Goal: Register for event/course

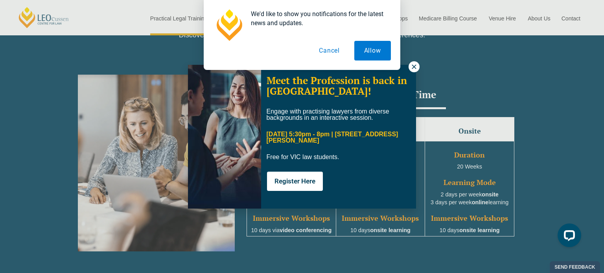
click at [412, 65] on div "We'd like to show you notifications for the latest news and updates. Allow Canc…" at bounding box center [302, 35] width 604 height 70
click at [414, 68] on div "We'd like to show you notifications for the latest news and updates. Allow Canc…" at bounding box center [302, 35] width 604 height 70
click at [410, 65] on div "We'd like to show you notifications for the latest news and updates. Allow Canc…" at bounding box center [302, 35] width 604 height 70
click at [329, 52] on button "Cancel" at bounding box center [330, 51] width 41 height 20
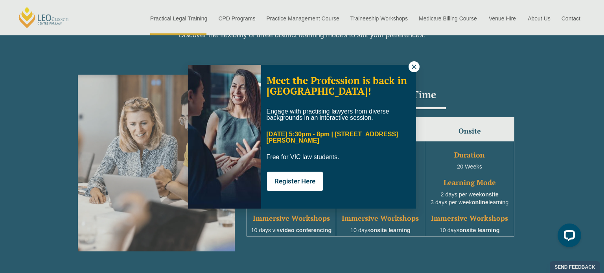
click at [415, 67] on icon at bounding box center [414, 67] width 4 height 4
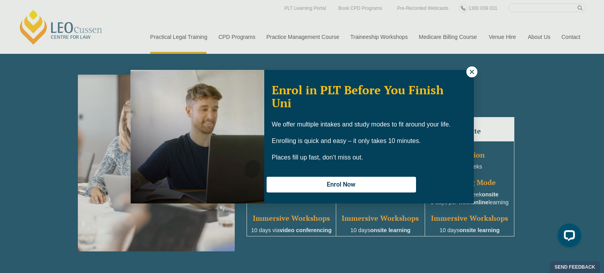
click at [472, 72] on icon at bounding box center [472, 72] width 4 height 4
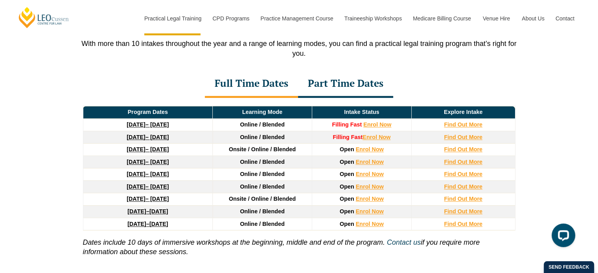
scroll to position [1064, 0]
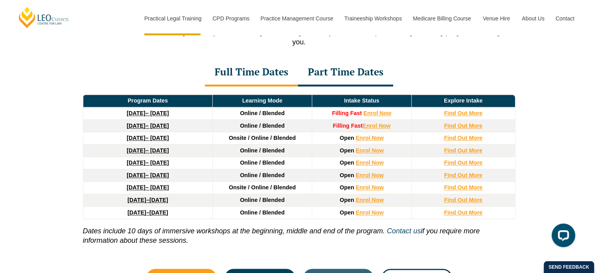
click at [155, 127] on link "8 December 2025 – 8 May 2026" at bounding box center [148, 126] width 42 height 6
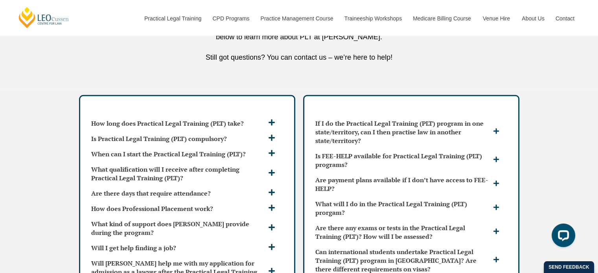
scroll to position [2038, 0]
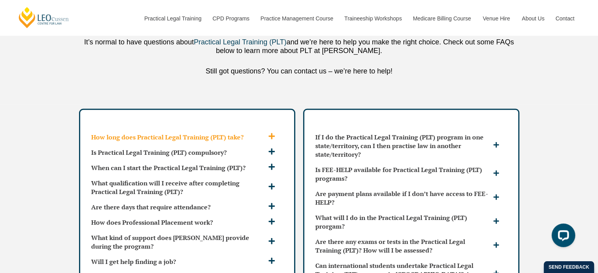
click at [226, 133] on h3 "How long does Practical Legal Training (PLT) take?" at bounding box center [178, 137] width 175 height 9
